Goal: Task Accomplishment & Management: Manage account settings

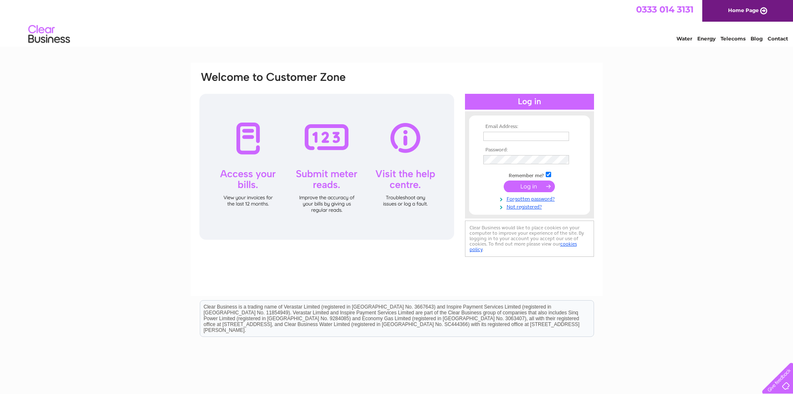
type input "lesleystark@forthvalleysensorycentre.org"
click at [529, 187] on input "submit" at bounding box center [529, 186] width 51 height 12
click at [540, 186] on input "submit" at bounding box center [529, 186] width 51 height 12
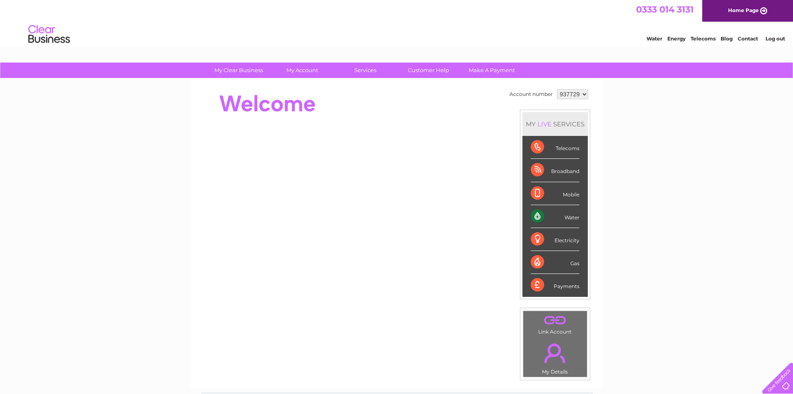
click at [709, 213] on div "My Clear Business Login Details My Details My Preferences Link Account My Accou…" at bounding box center [396, 296] width 793 height 468
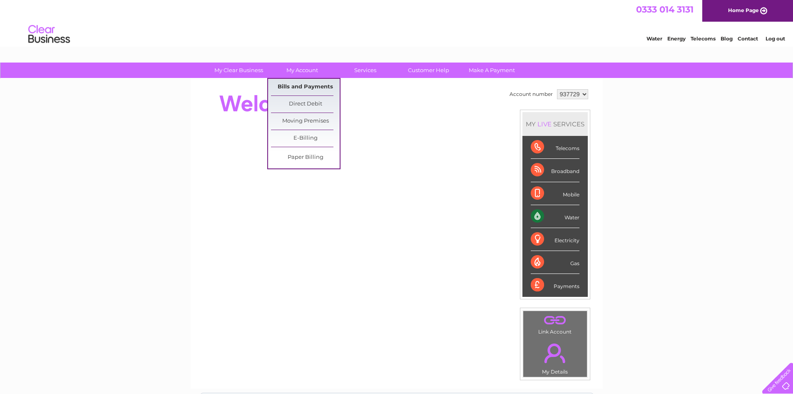
click at [310, 88] on link "Bills and Payments" at bounding box center [305, 87] width 69 height 17
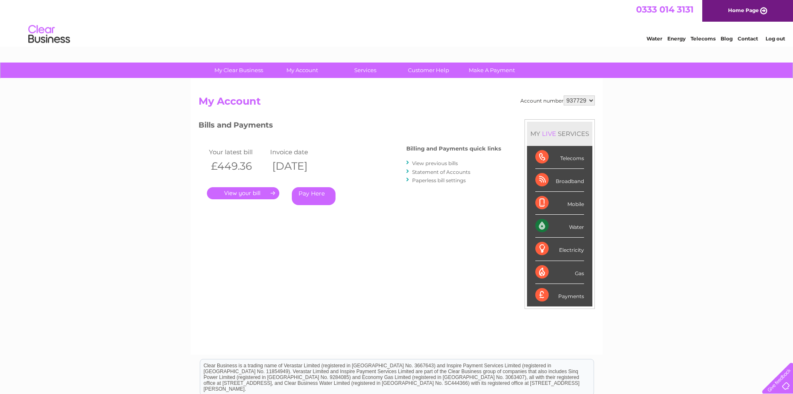
click at [254, 191] on link "." at bounding box center [243, 193] width 72 height 12
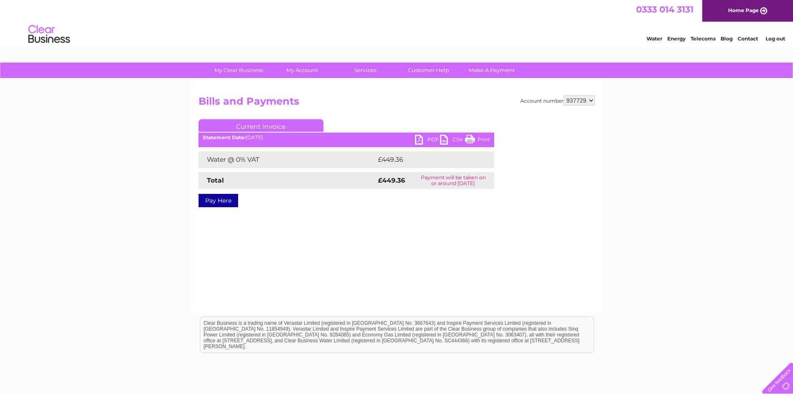
click at [428, 140] on link "PDF" at bounding box center [427, 141] width 25 height 12
drag, startPoint x: 727, startPoint y: 187, endPoint x: 722, endPoint y: 186, distance: 5.4
click at [727, 187] on div "My Clear Business Login Details My Details My Preferences Link Account My Accou…" at bounding box center [396, 258] width 793 height 392
